Goal: Information Seeking & Learning: Learn about a topic

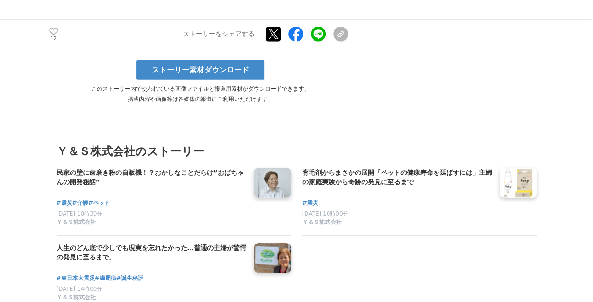
scroll to position [1496, 0]
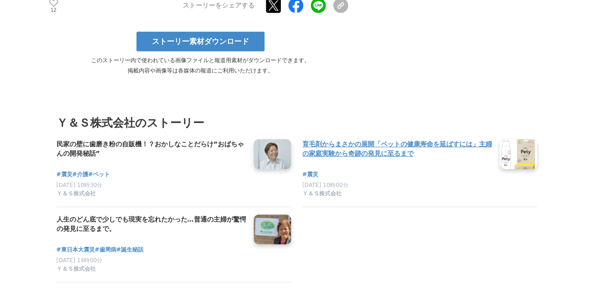
click at [334, 157] on h4 "育毛剤からまさかの展開「ペットの健康寿命を延ばすには」主婦の家庭実験から奇跡の発見に至るまで" at bounding box center [398, 148] width 190 height 19
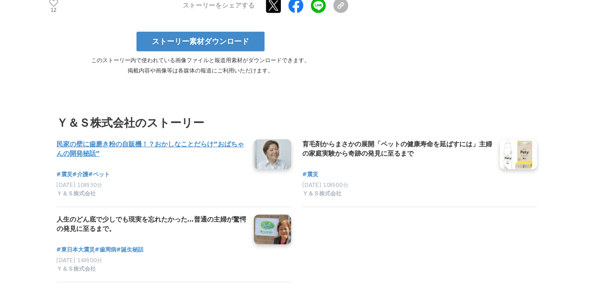
click at [89, 150] on h4 "民家の壁に歯磨き粉の自販機！？おかしなことだらけ”おばちゃんの開発秘話”" at bounding box center [152, 148] width 190 height 19
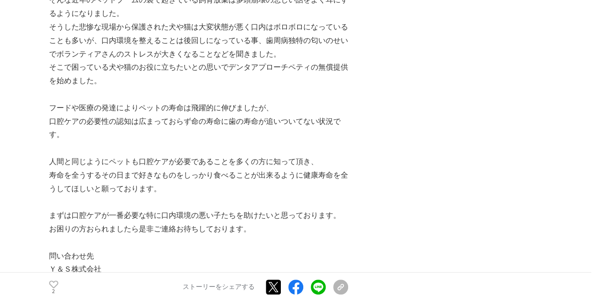
scroll to position [1891, 0]
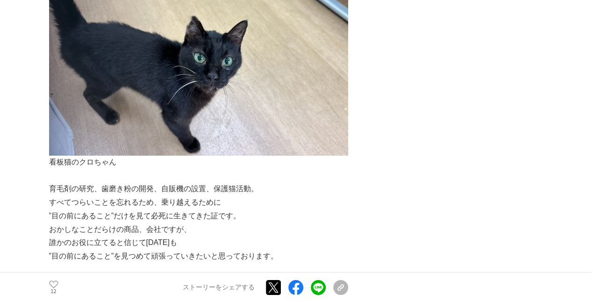
scroll to position [3408, 0]
